Goal: Information Seeking & Learning: Learn about a topic

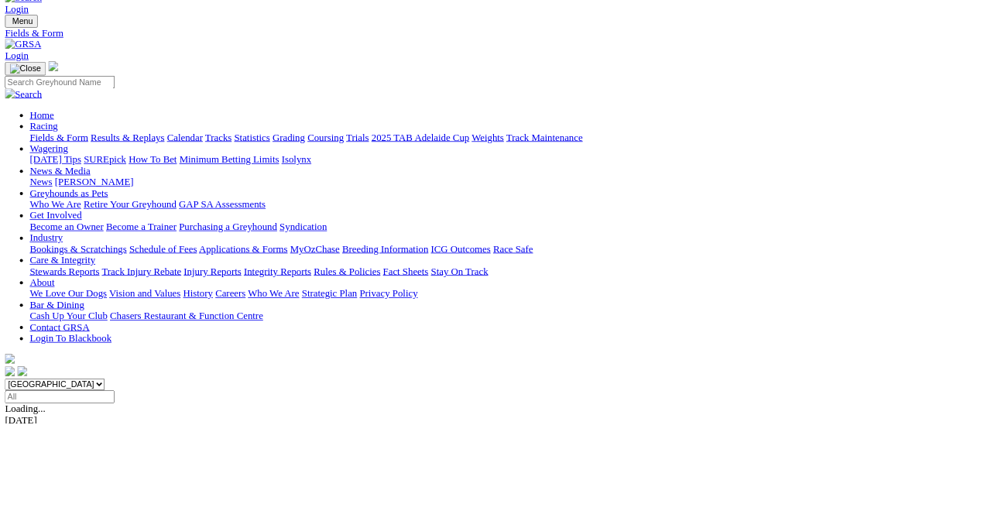
scroll to position [32, 0]
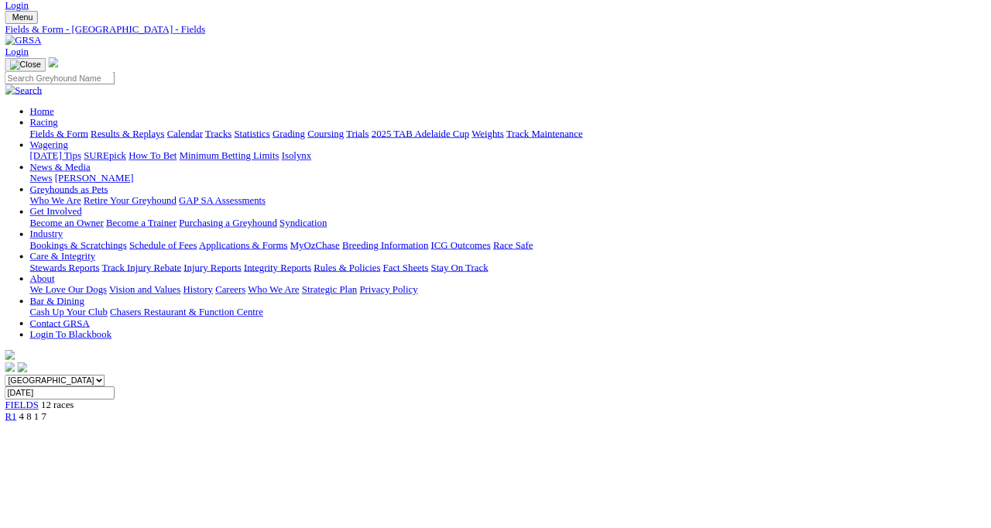
scroll to position [37, 0]
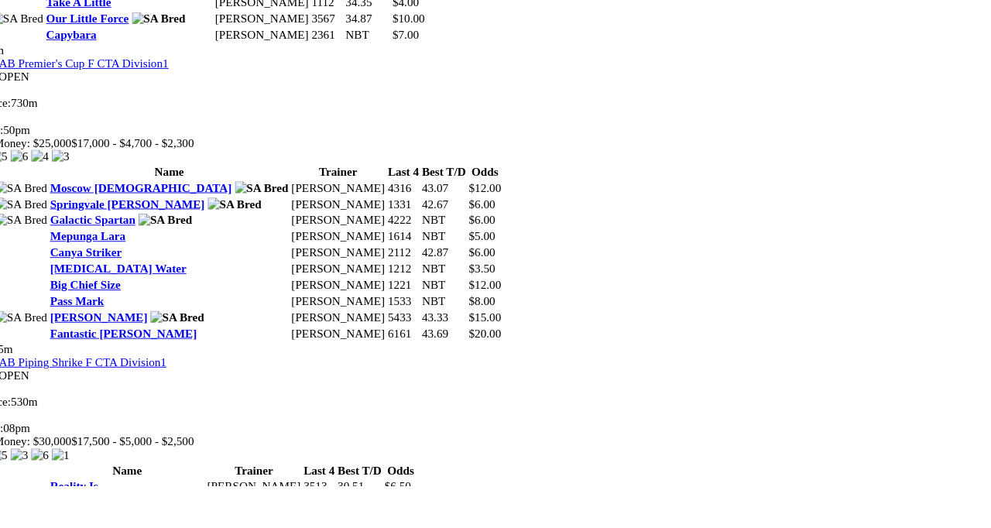
scroll to position [1565, 0]
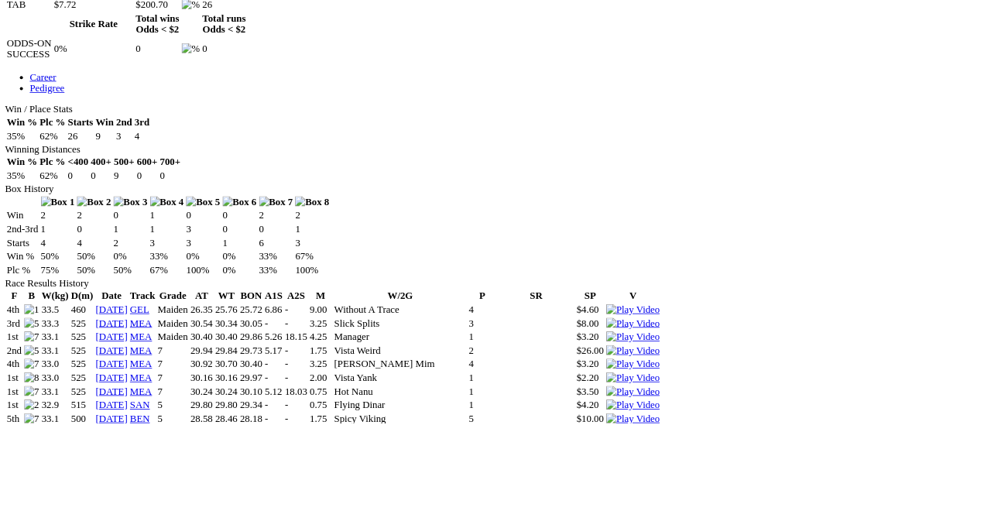
scroll to position [789, 0]
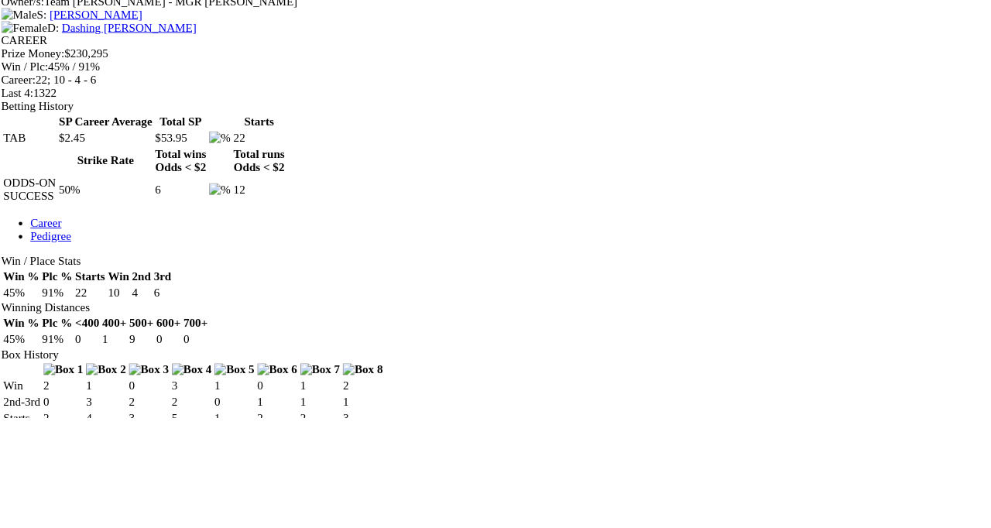
scroll to position [632, 0]
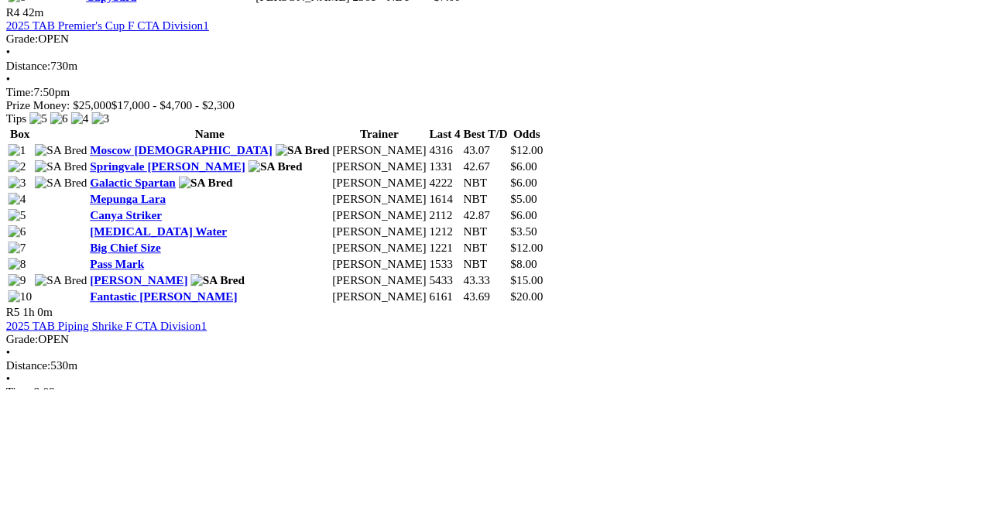
scroll to position [1502, 0]
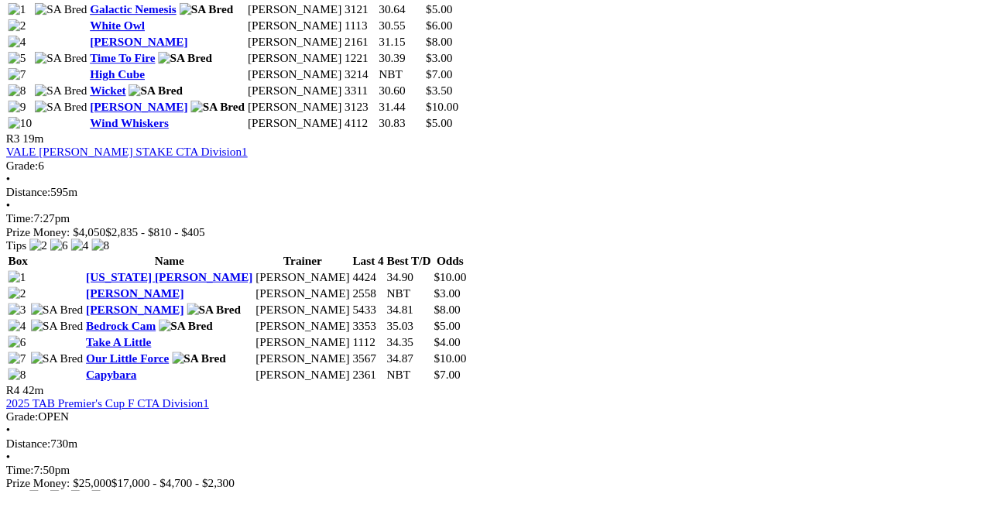
scroll to position [1211, 0]
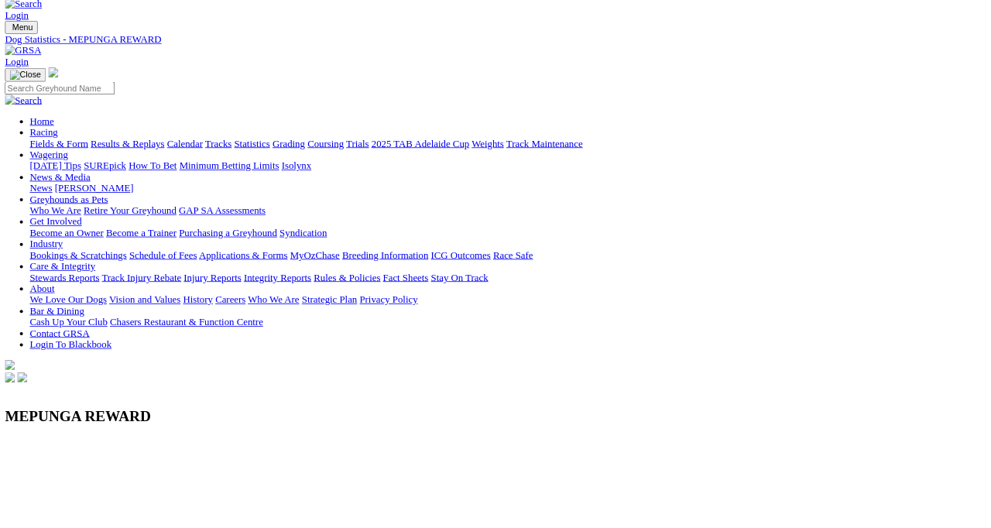
scroll to position [23, 0]
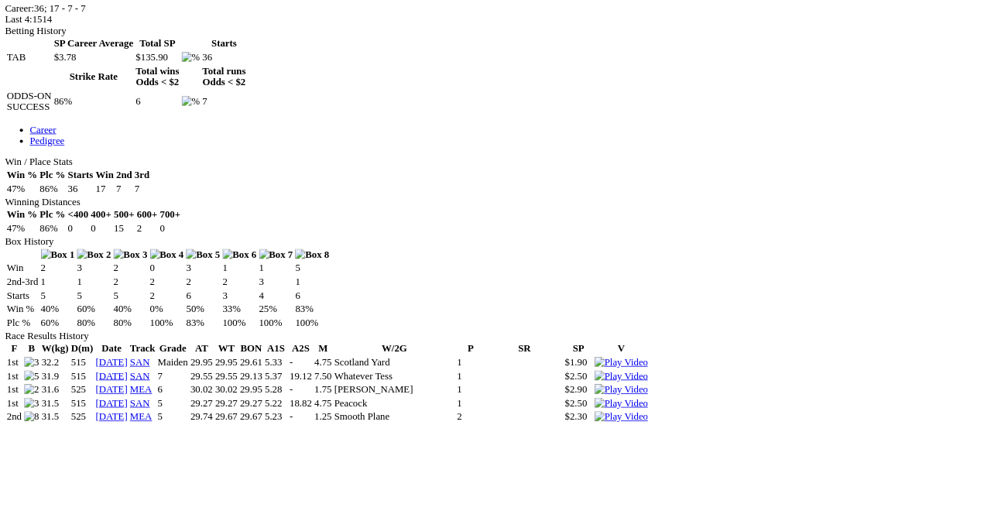
scroll to position [718, 0]
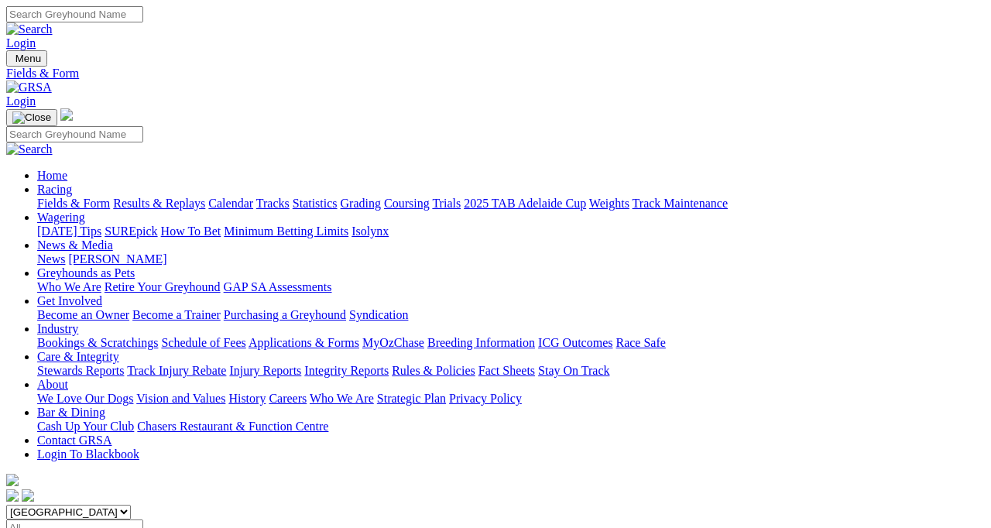
scroll to position [32, 0]
